Goal: Task Accomplishment & Management: Use online tool/utility

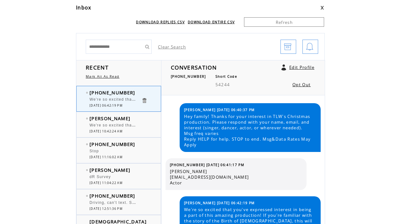
scroll to position [62, 0]
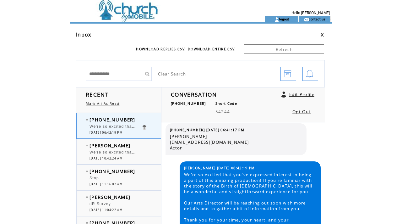
click at [130, 14] on td at bounding box center [156, 8] width 173 height 16
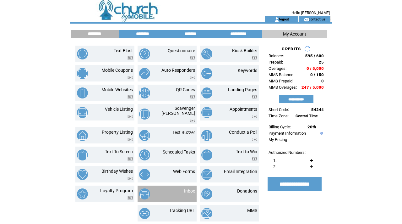
click at [184, 190] on td "Inbox" at bounding box center [182, 193] width 26 height 11
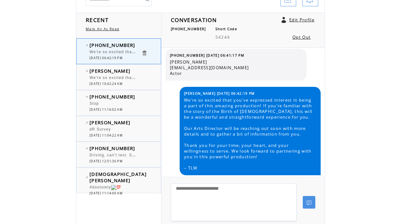
scroll to position [76, 0]
